Goal: Information Seeking & Learning: Check status

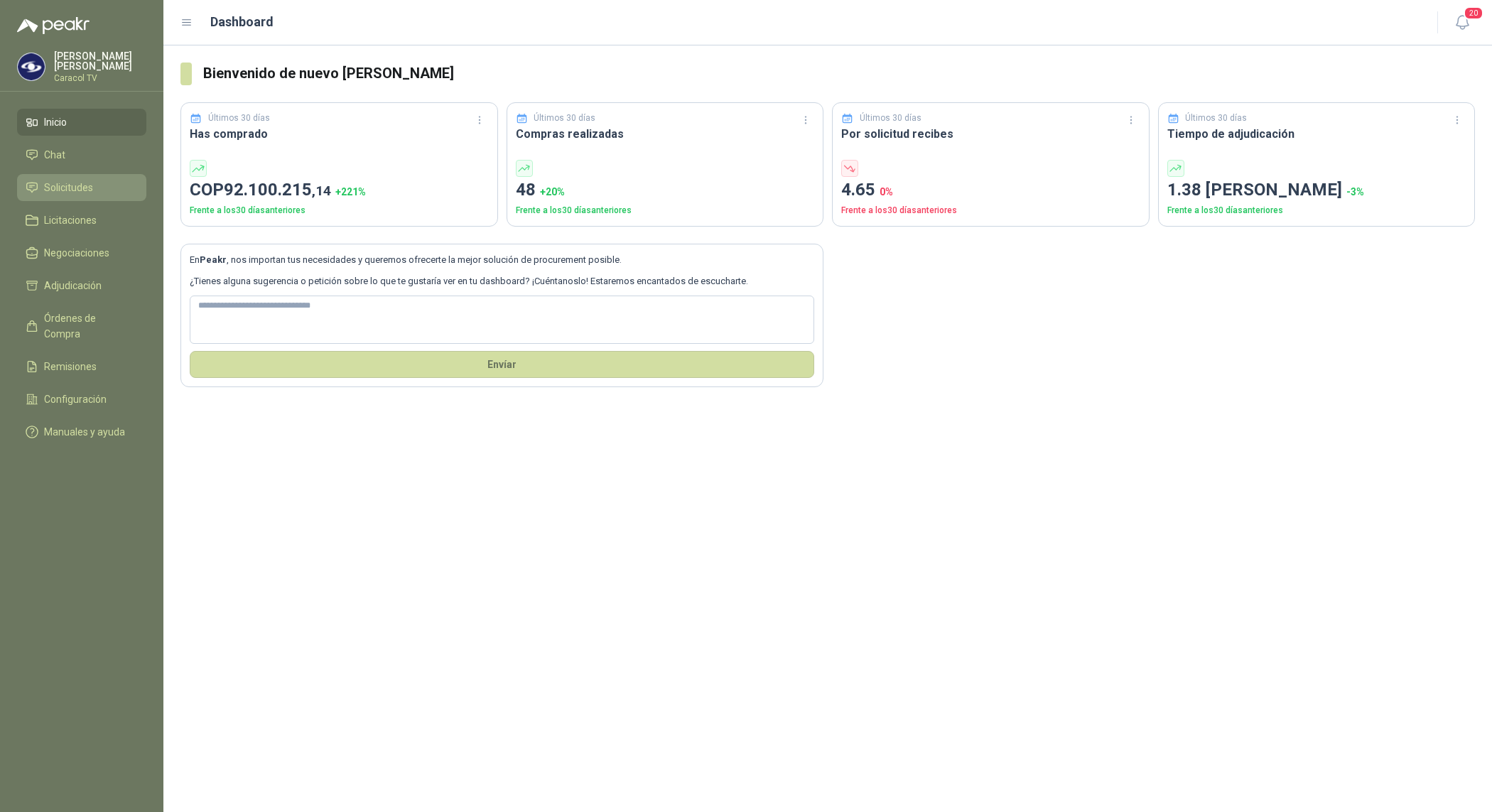
click at [86, 188] on span "Solicitudes" at bounding box center [68, 187] width 49 height 16
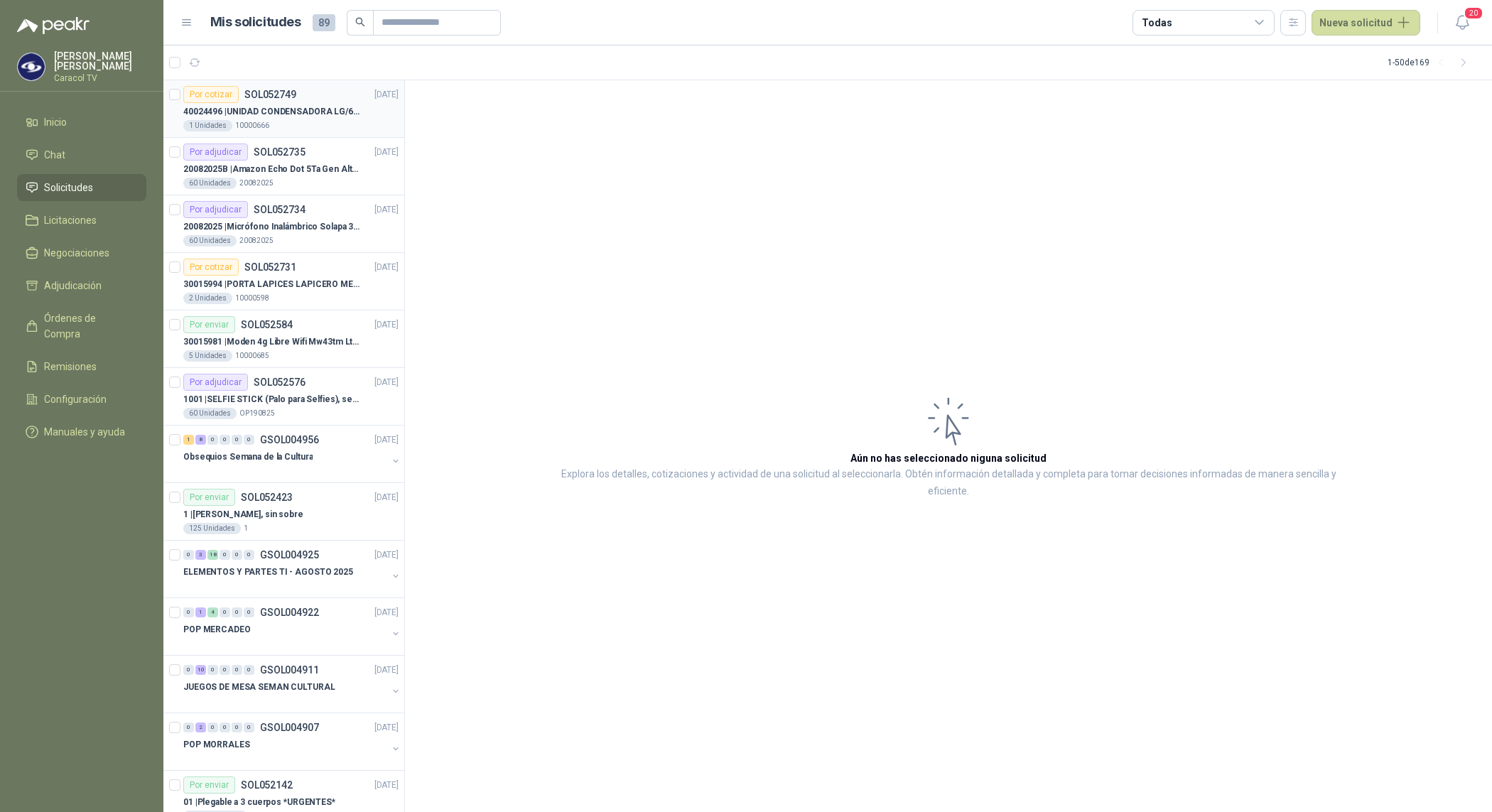
click at [307, 115] on p "40024496 | UNIDAD CONDENSADORA LG/60,000BTU/220V/R410A: I" at bounding box center [272, 112] width 177 height 13
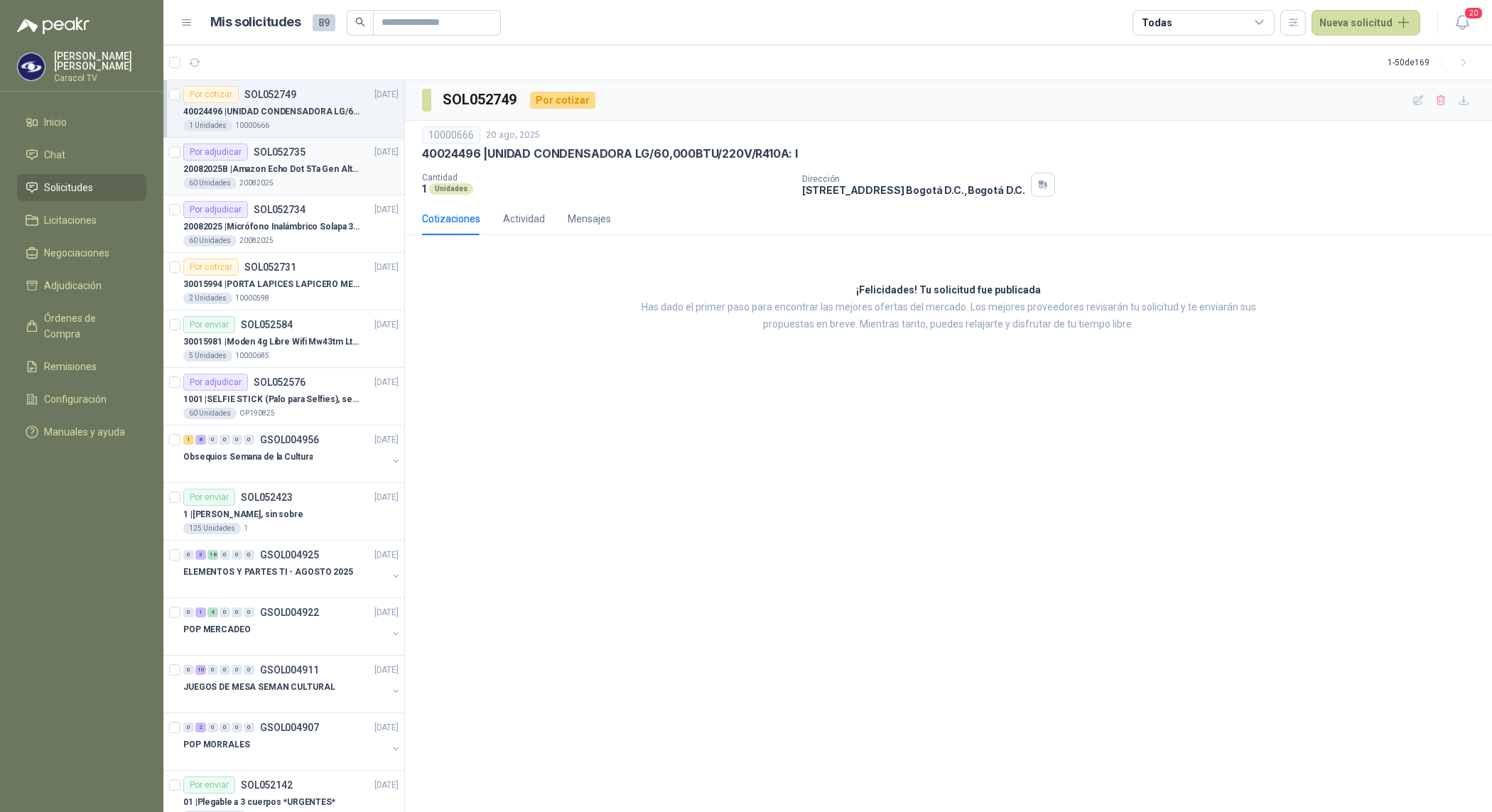
click at [282, 179] on div "60 Unidades 20082025" at bounding box center [290, 183] width 215 height 11
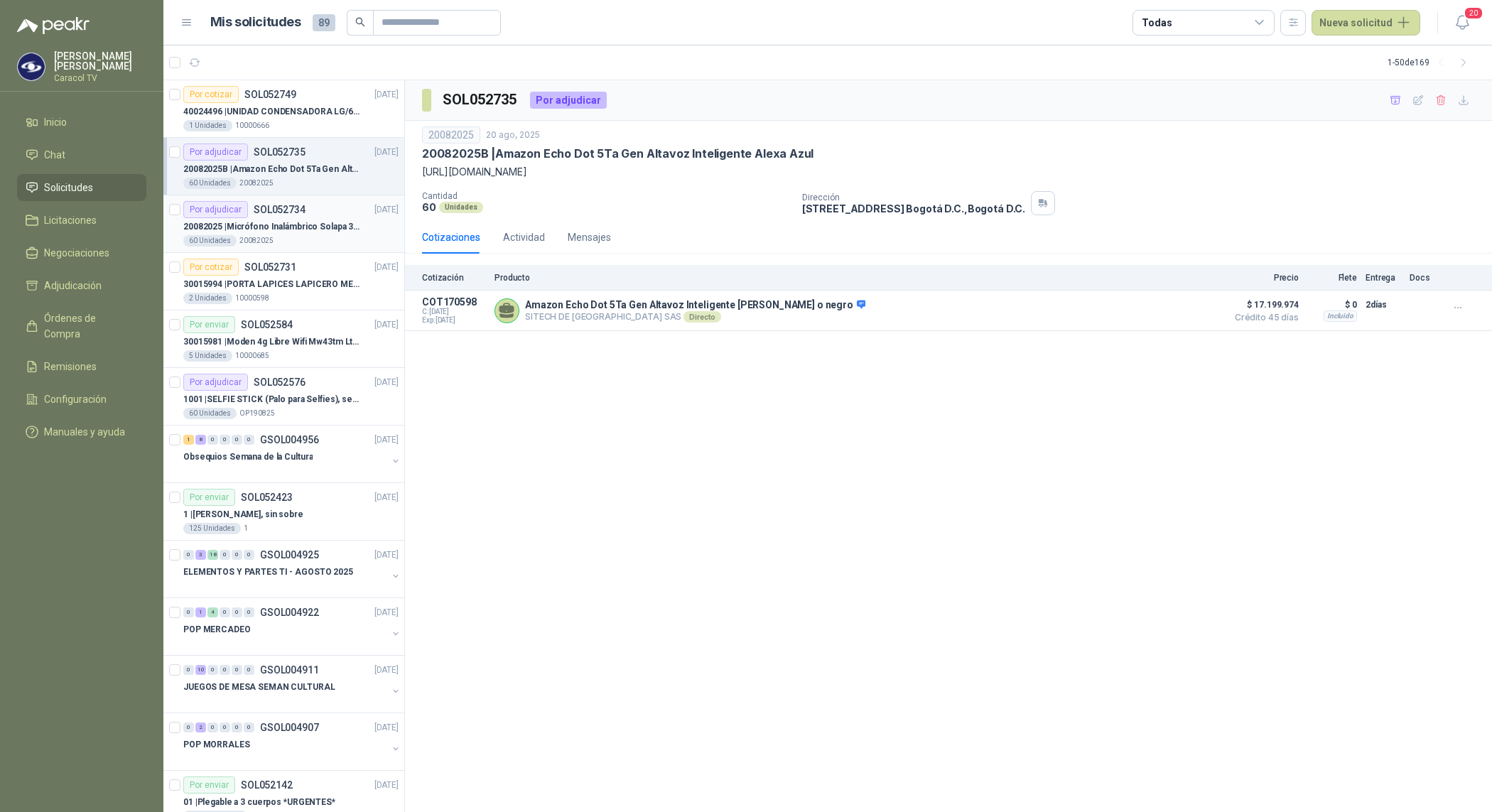
click at [264, 237] on p "20082025" at bounding box center [257, 240] width 34 height 11
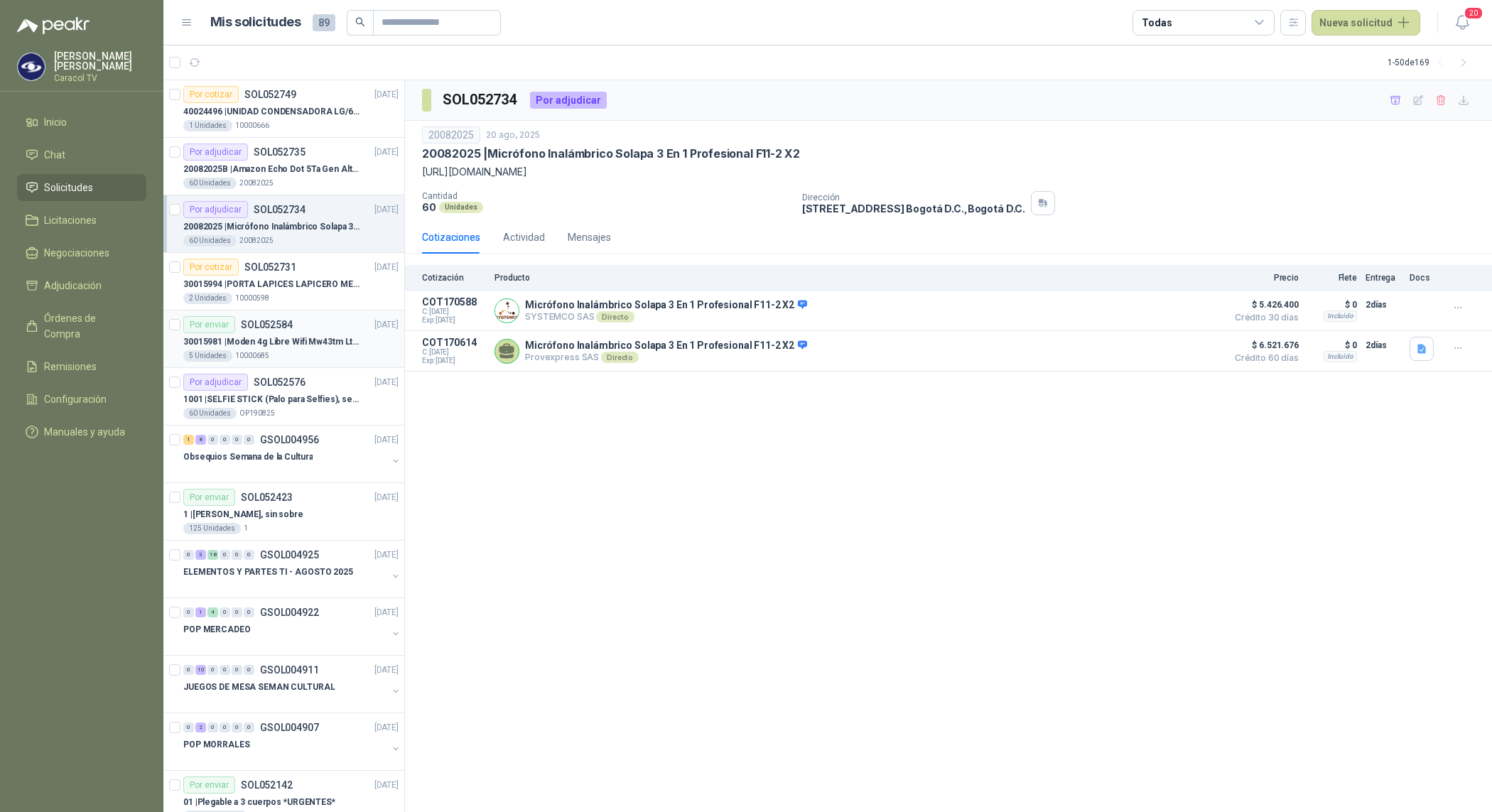
click at [292, 311] on article "Por enviar SOL052584 [DATE] 30015981 | Moden 4g Libre Wifi Mw43tm Lte Router Mó…" at bounding box center [284, 339] width 241 height 57
